Goal: Book appointment/travel/reservation

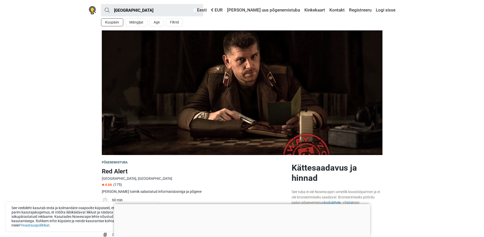
click at [118, 22] on button "Kuupäev" at bounding box center [112, 22] width 22 height 8
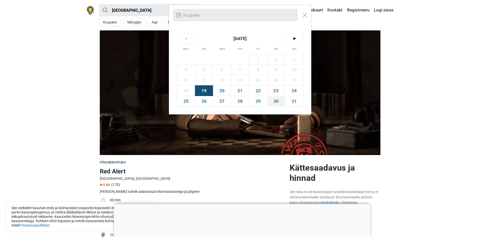
click at [281, 101] on span "30" at bounding box center [276, 101] width 18 height 10
type input "[DATE] (L)"
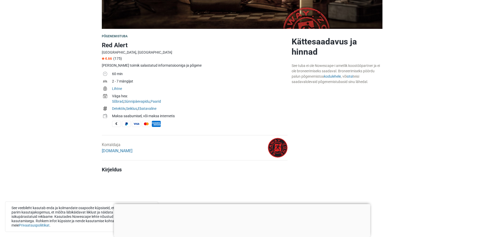
scroll to position [128, 0]
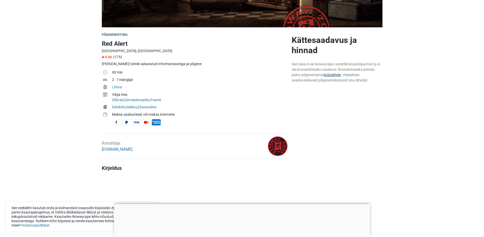
click at [337, 76] on link "kodulehele" at bounding box center [332, 75] width 17 height 4
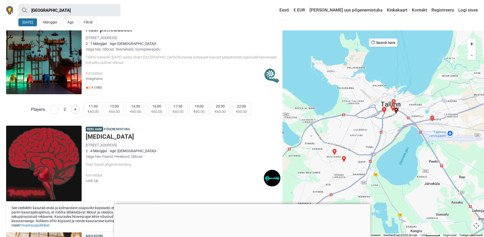
scroll to position [1403, 0]
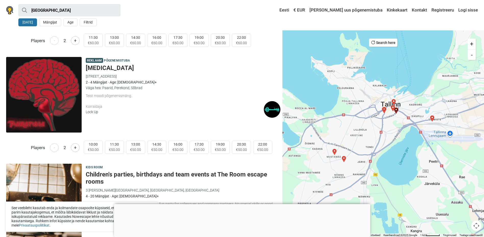
click at [28, 24] on button "[DATE]" at bounding box center [27, 22] width 19 height 8
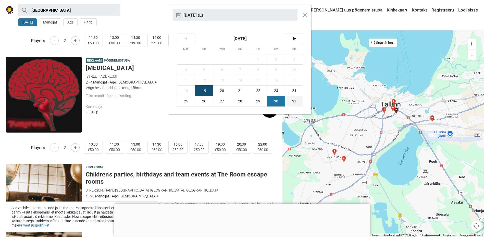
click at [291, 102] on span "31" at bounding box center [294, 101] width 18 height 10
type input "31. august (P)"
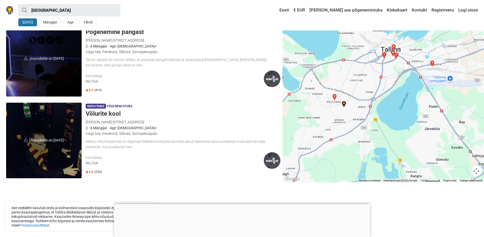
drag, startPoint x: 128, startPoint y: 130, endPoint x: 125, endPoint y: 129, distance: 3.7
